Goal: Navigation & Orientation: Find specific page/section

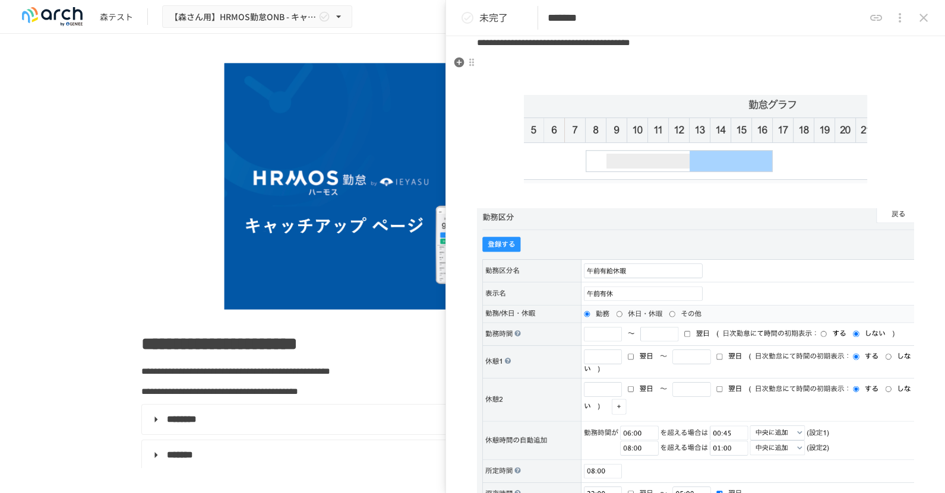
scroll to position [121, 0]
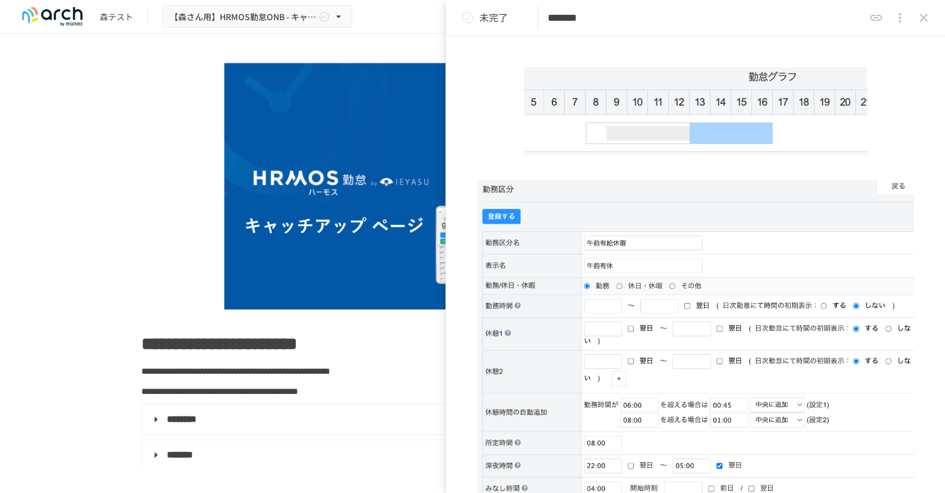
click at [793, 25] on button "close drawer" at bounding box center [923, 18] width 24 height 24
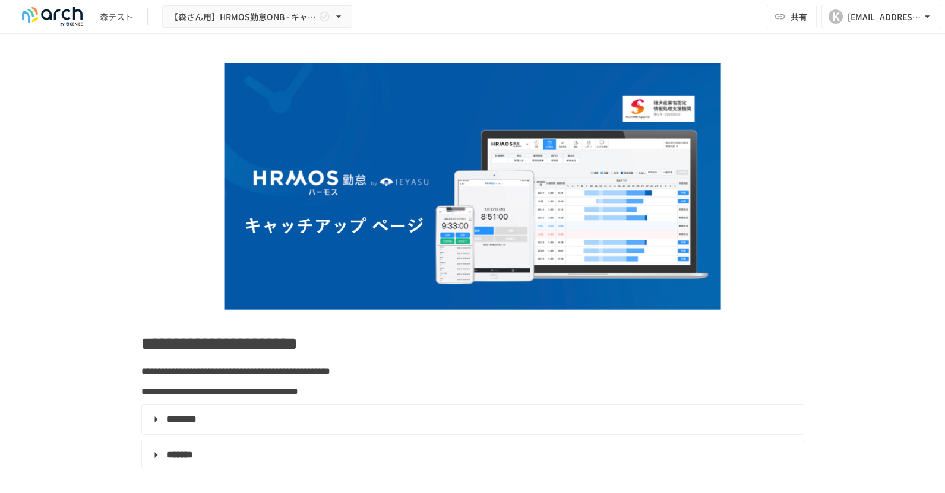
click at [793, 210] on div "**********" at bounding box center [472, 251] width 945 height 435
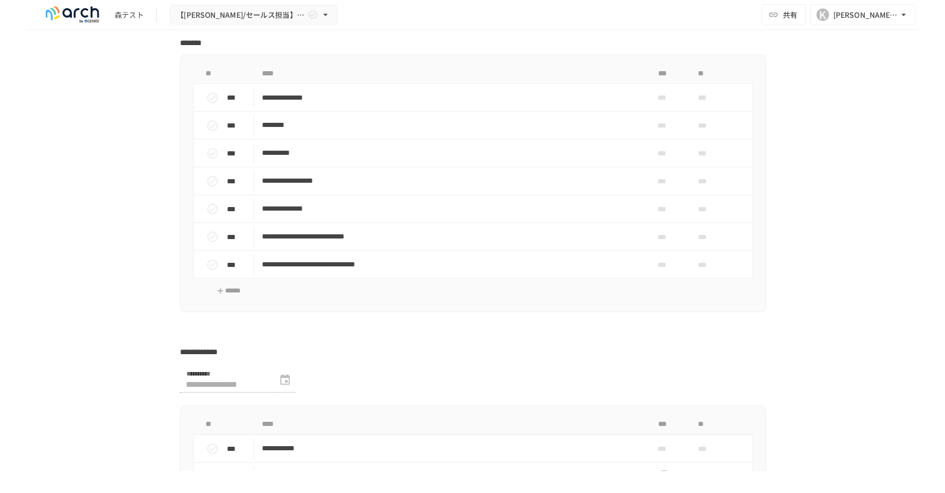
scroll to position [2701, 0]
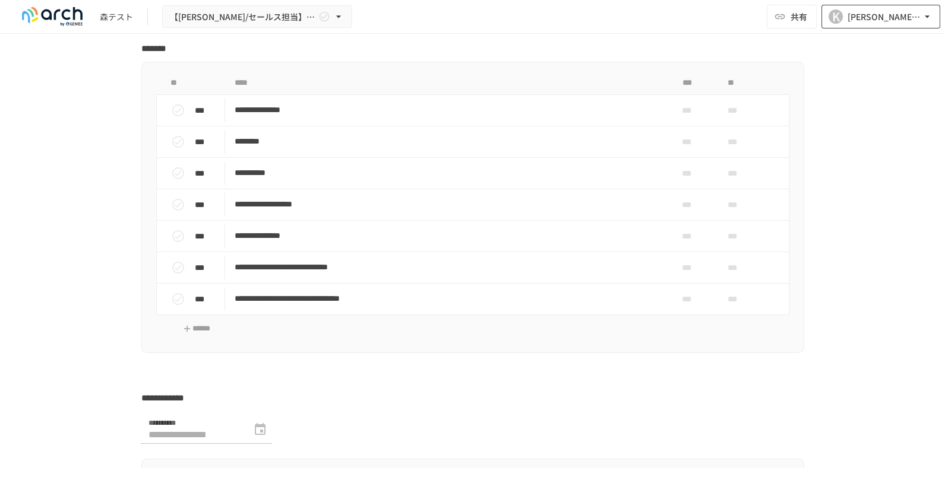
click at [793, 11] on button "K [PERSON_NAME][EMAIL_ADDRESS][DOMAIN_NAME]" at bounding box center [880, 17] width 119 height 24
drag, startPoint x: 807, startPoint y: 12, endPoint x: 816, endPoint y: 34, distance: 23.4
click at [793, 31] on div at bounding box center [472, 246] width 945 height 493
click at [793, 28] on button "K [PERSON_NAME][EMAIL_ADDRESS][DOMAIN_NAME]" at bounding box center [880, 17] width 119 height 24
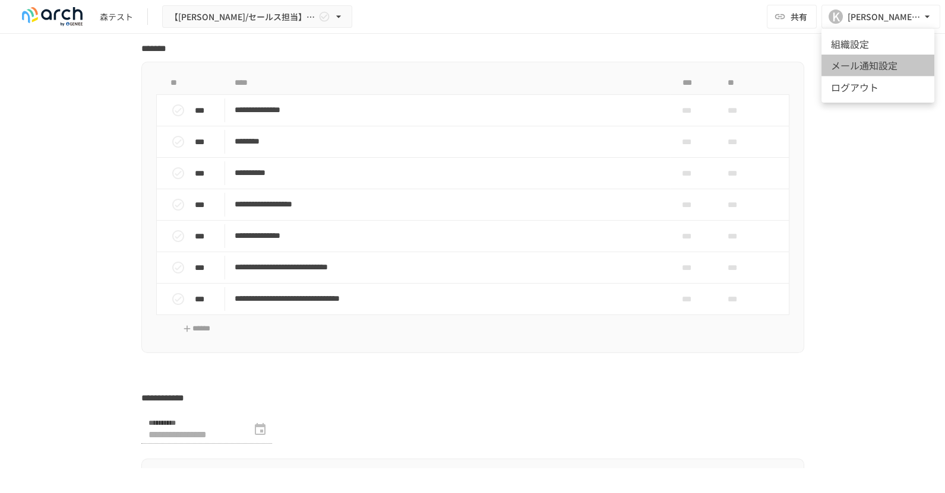
click at [793, 67] on li "メール通知設定" at bounding box center [877, 65] width 113 height 21
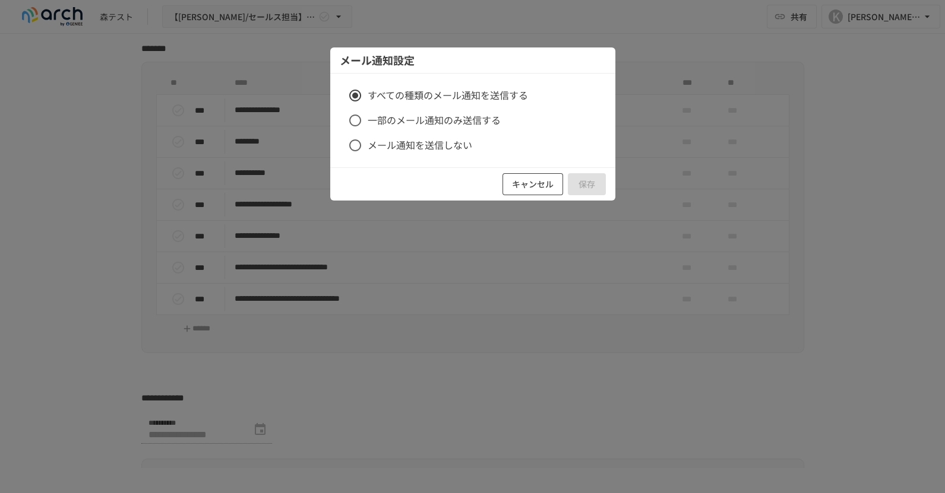
click at [538, 181] on button "キャンセル" at bounding box center [532, 184] width 61 height 22
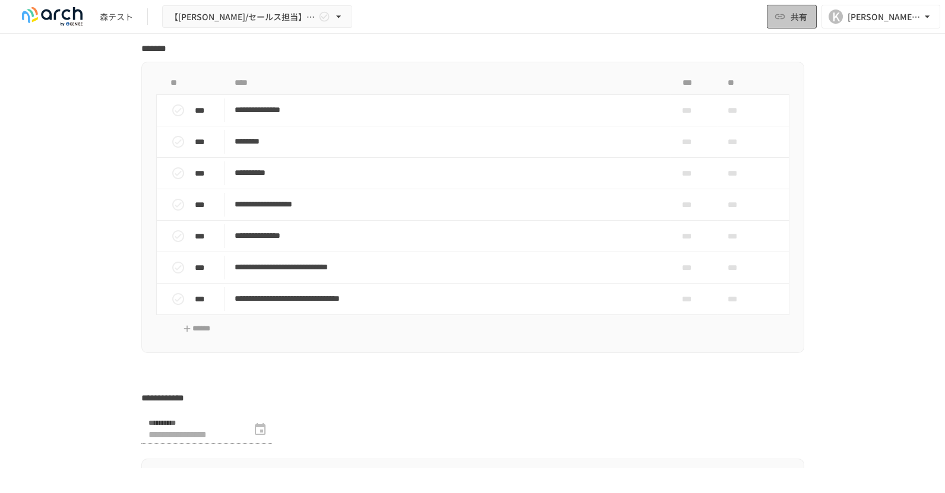
click at [793, 29] on button "共有" at bounding box center [792, 17] width 50 height 24
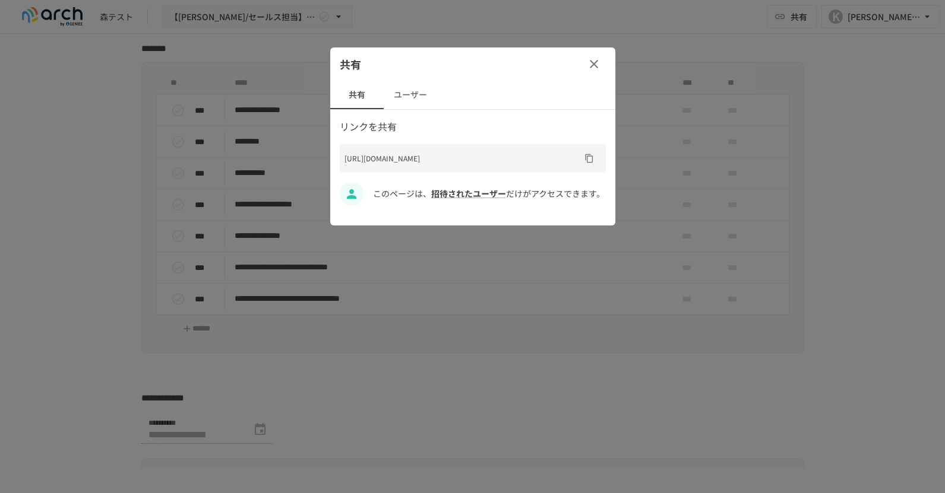
click at [410, 99] on button "ユーザー" at bounding box center [410, 95] width 53 height 29
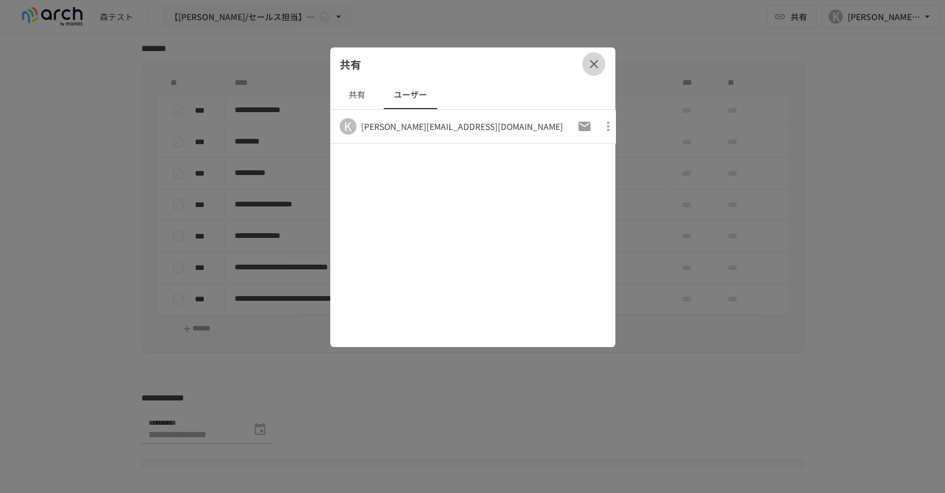
click at [590, 59] on icon "button" at bounding box center [594, 64] width 14 height 14
